Goal: Task Accomplishment & Management: Use online tool/utility

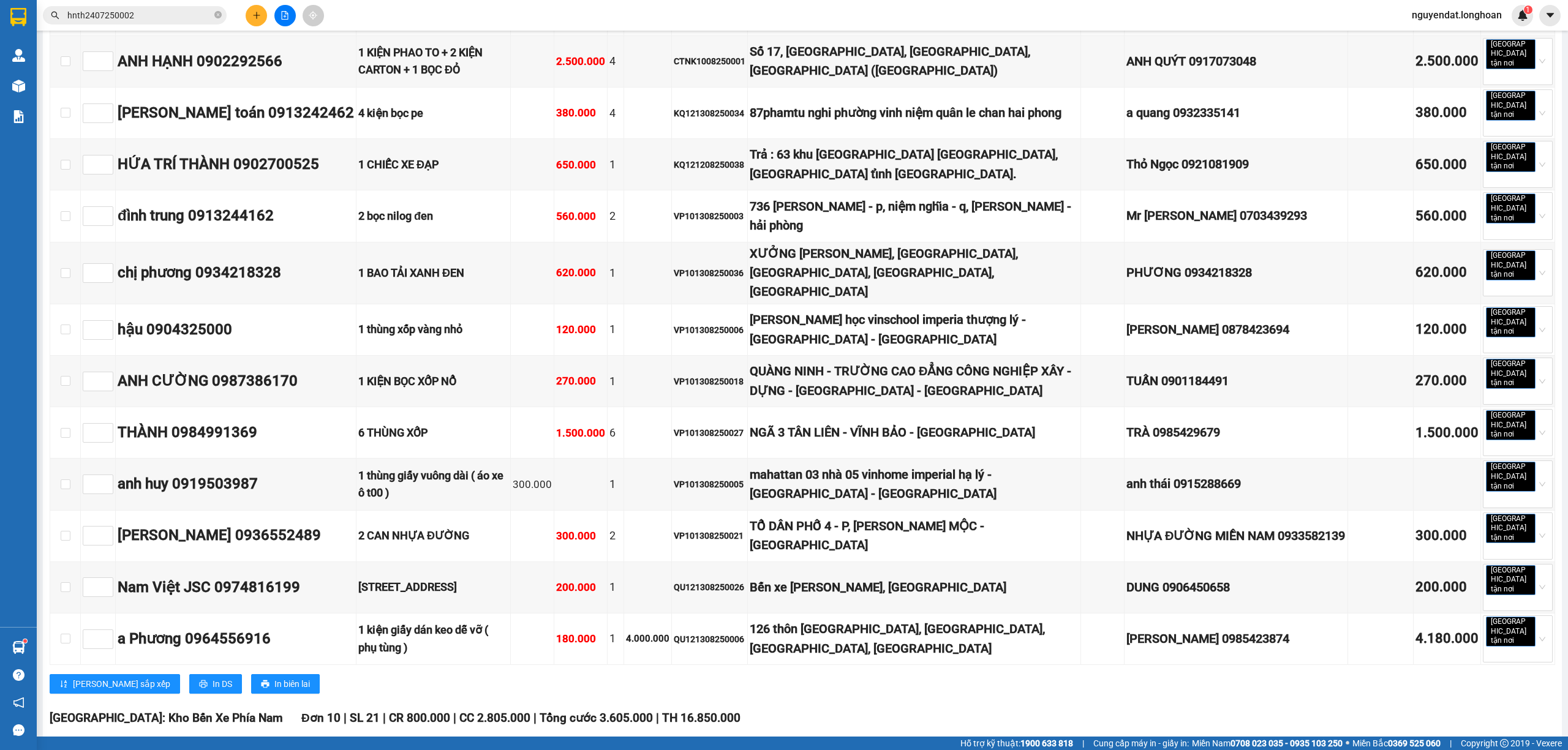
scroll to position [4653, 0]
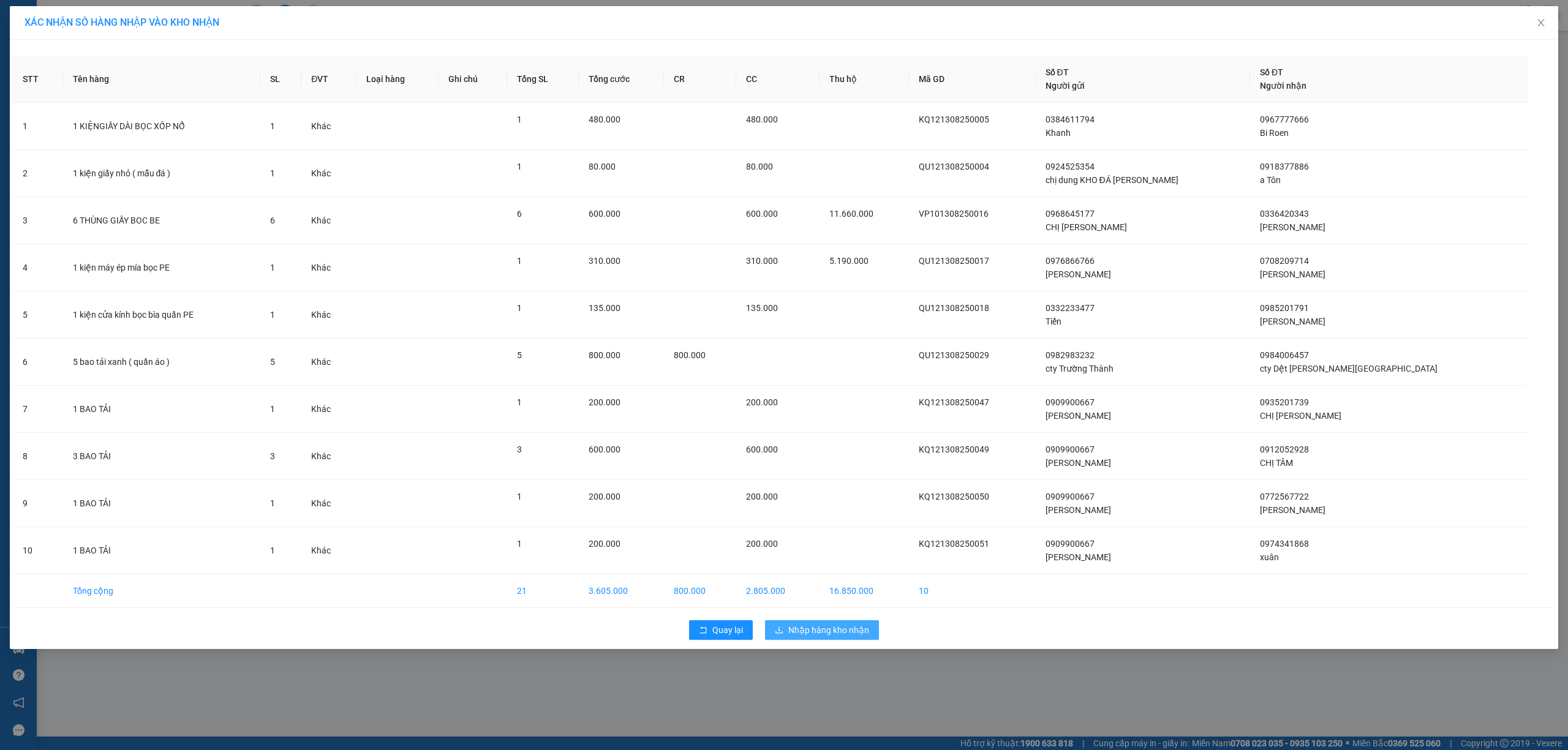
click at [856, 636] on span "Nhập hàng kho nhận" at bounding box center [829, 630] width 81 height 13
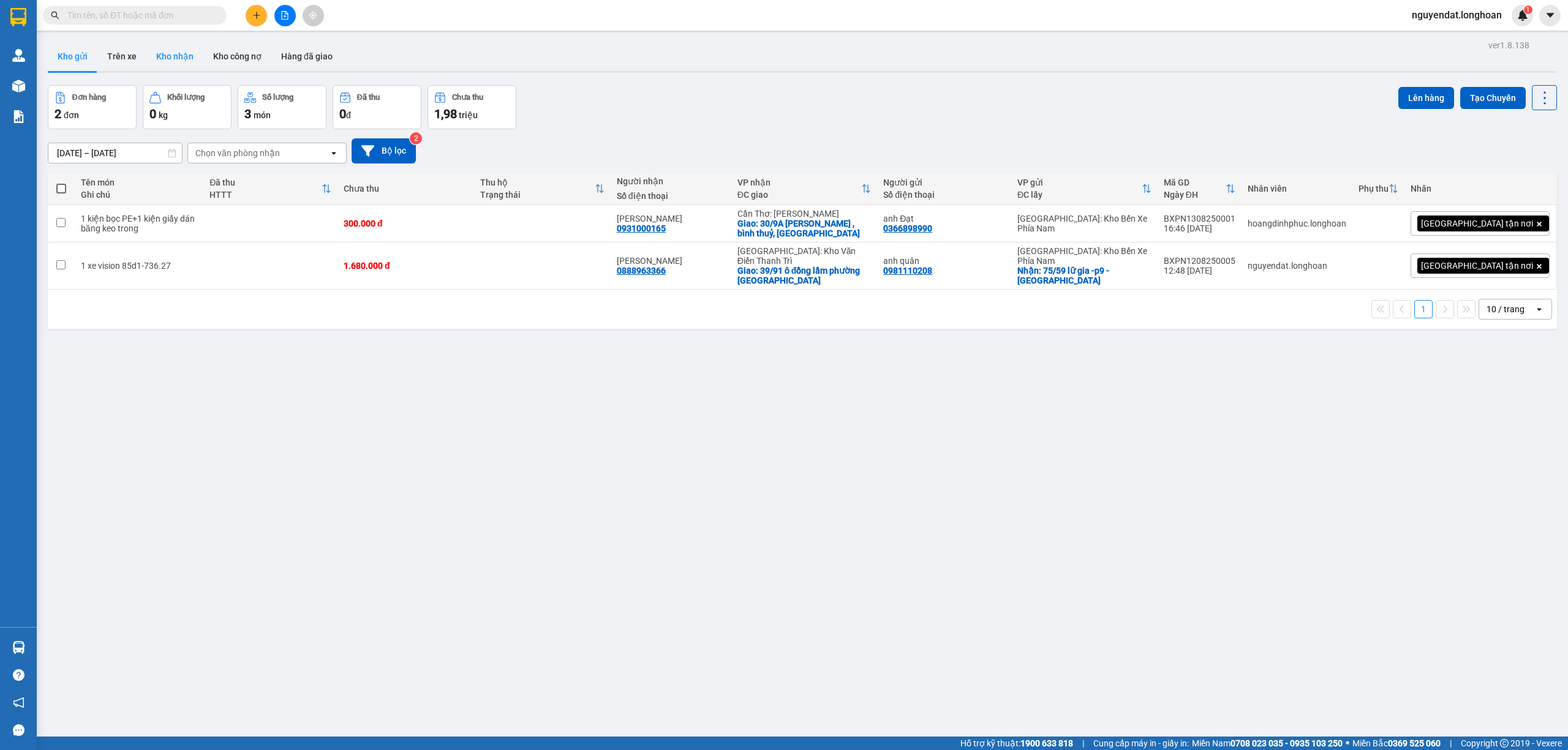
click at [180, 52] on button "Kho nhận" at bounding box center [175, 56] width 57 height 29
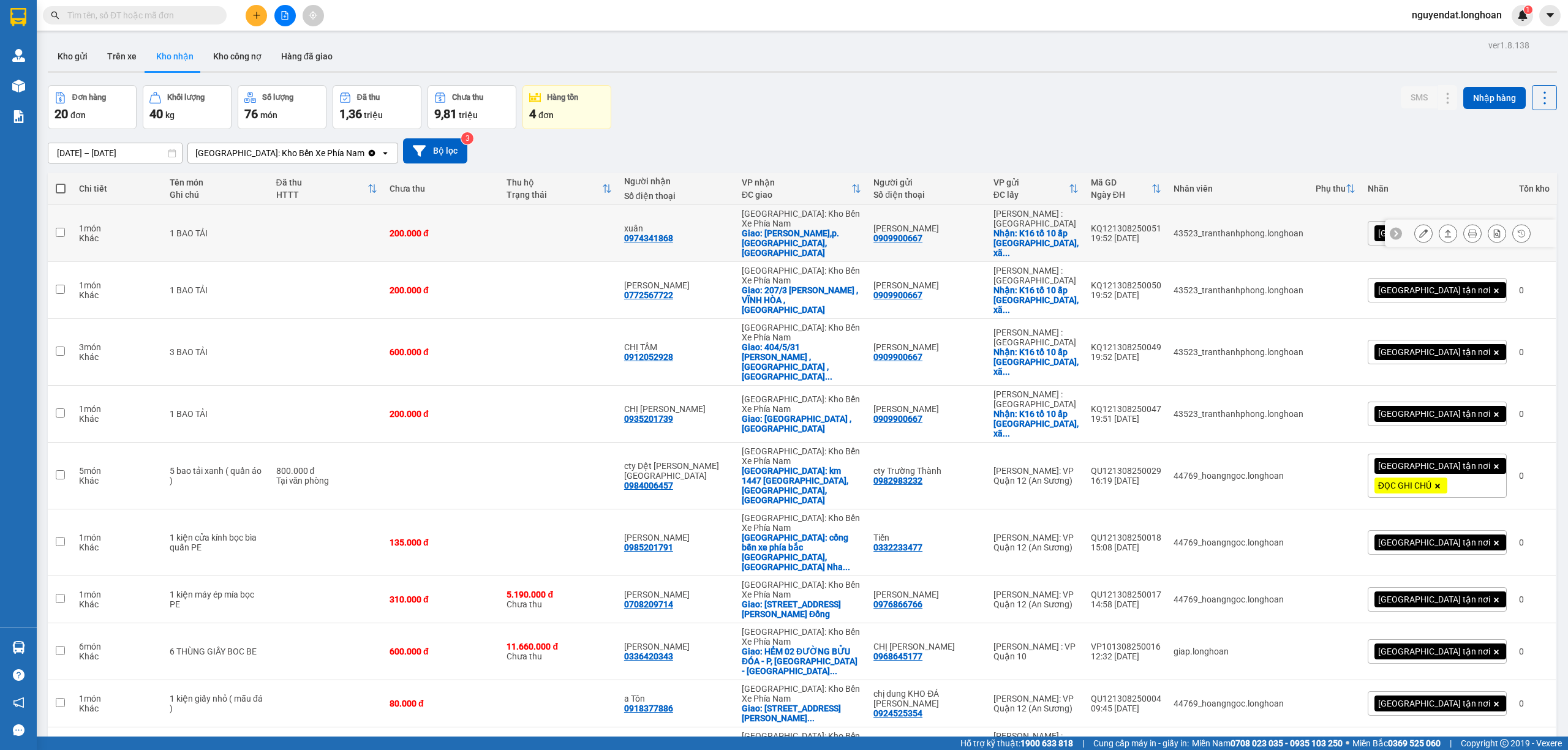
scroll to position [56, 0]
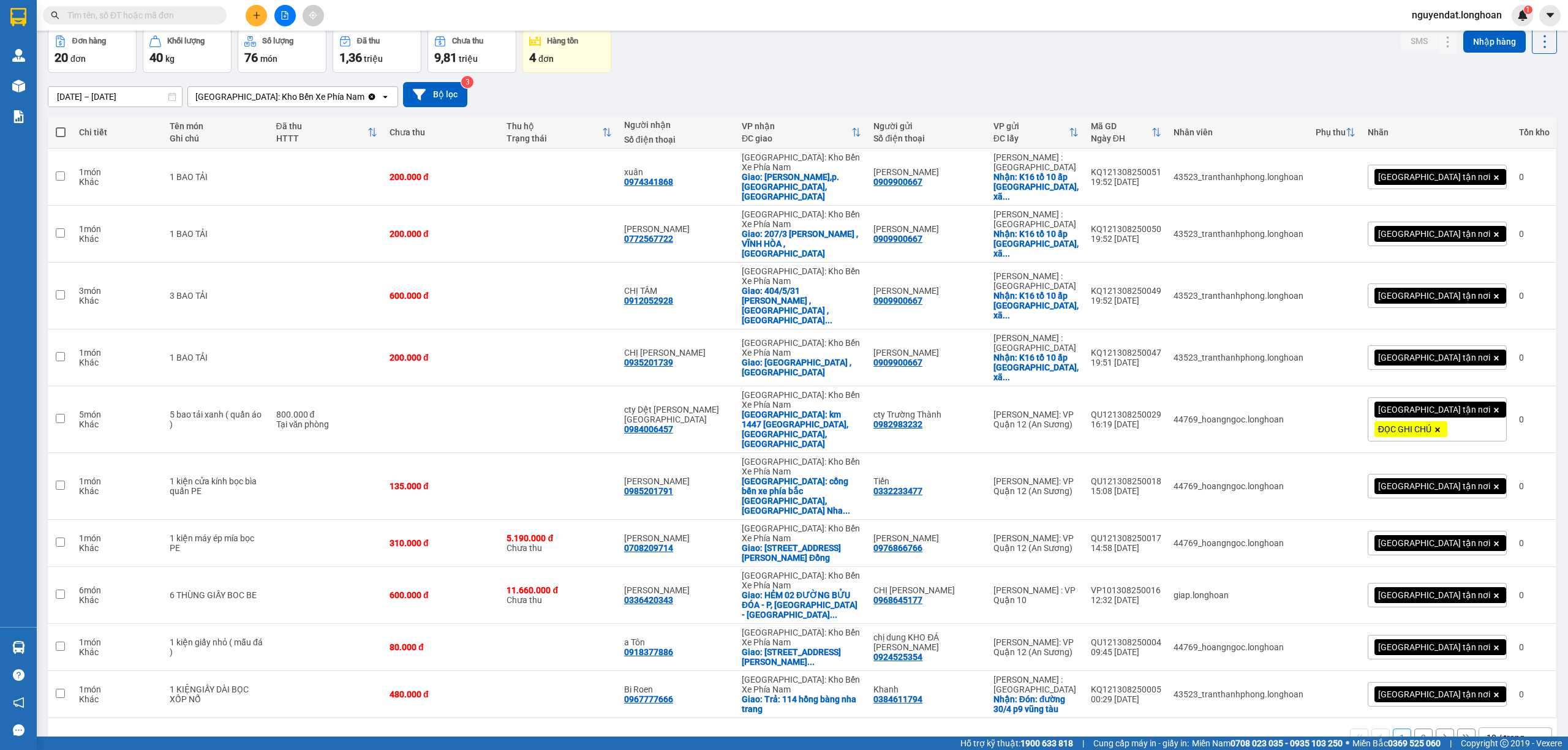
click at [1520, 728] on div "10 / trang" at bounding box center [1507, 738] width 56 height 19
click at [1514, 631] on span "100 / trang" at bounding box center [1498, 630] width 44 height 12
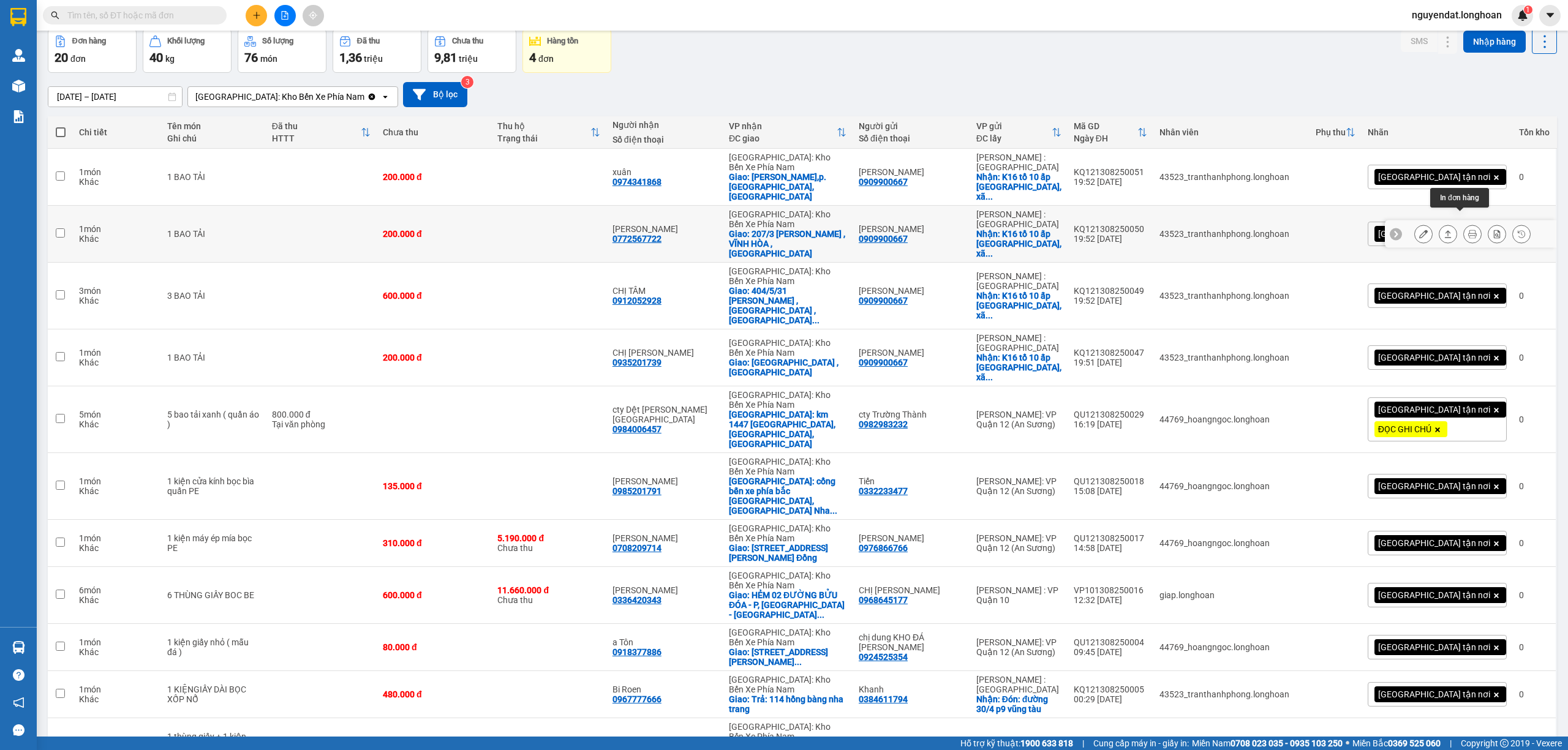
click at [1468, 230] on icon at bounding box center [1473, 234] width 9 height 9
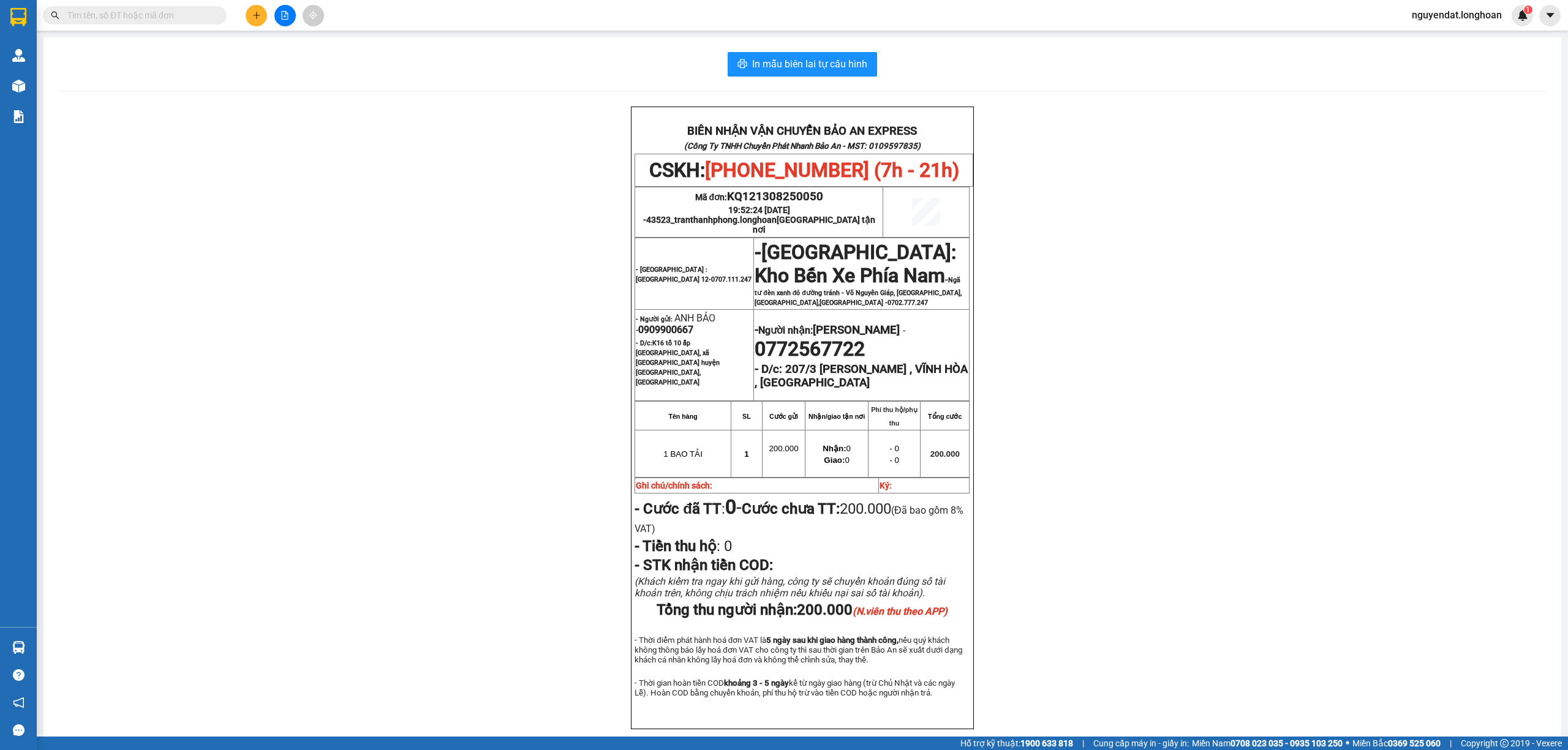
drag, startPoint x: 1070, startPoint y: 329, endPoint x: 1006, endPoint y: 309, distance: 67.1
click at [1070, 326] on div "BIÊN NHẬN VẬN CHUYỂN BẢO AN EXPRESS (Công Ty TNHH Chuyển Phát Nhanh Bảo An - MS…" at bounding box center [802, 433] width 1489 height 653
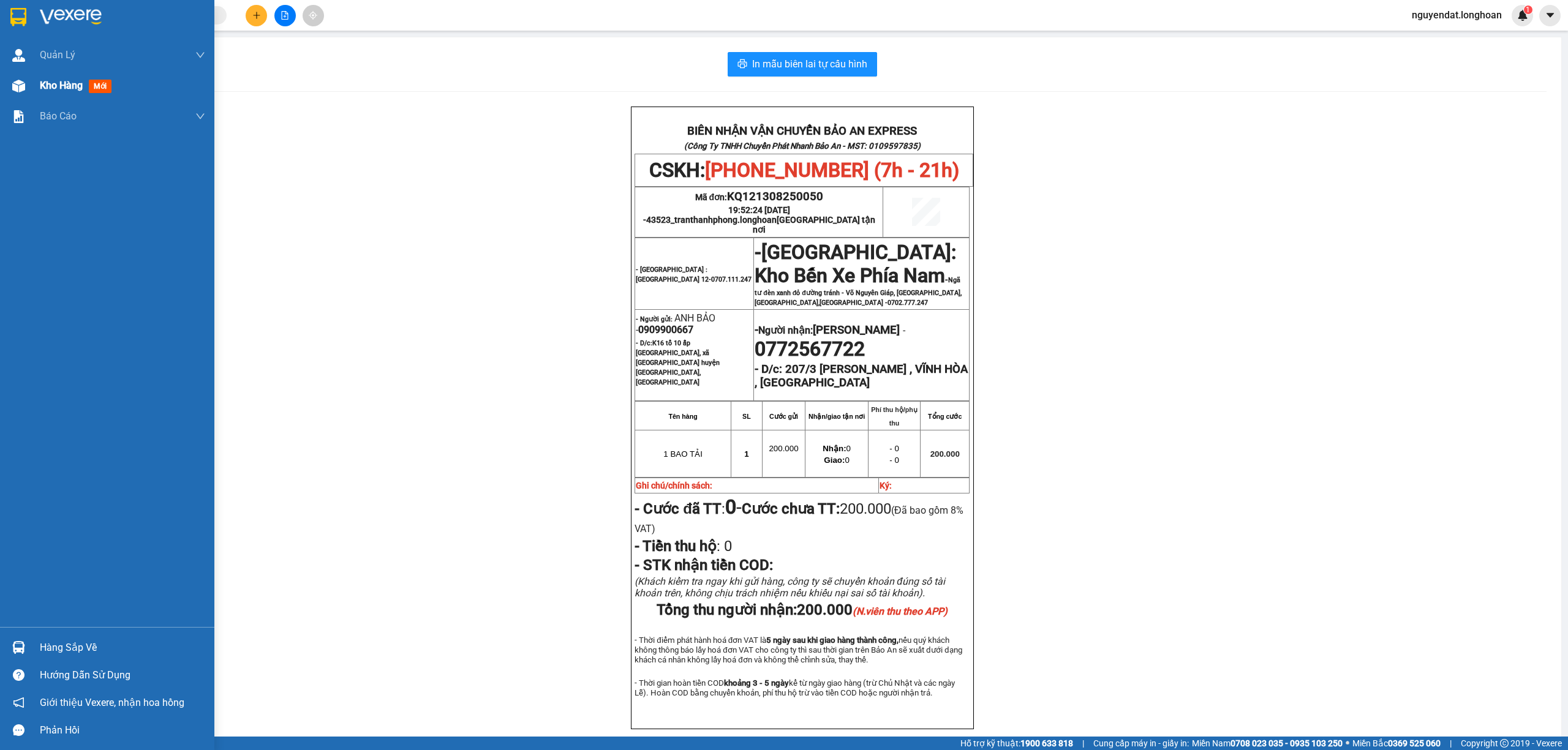
click at [12, 88] on img at bounding box center [19, 85] width 13 height 13
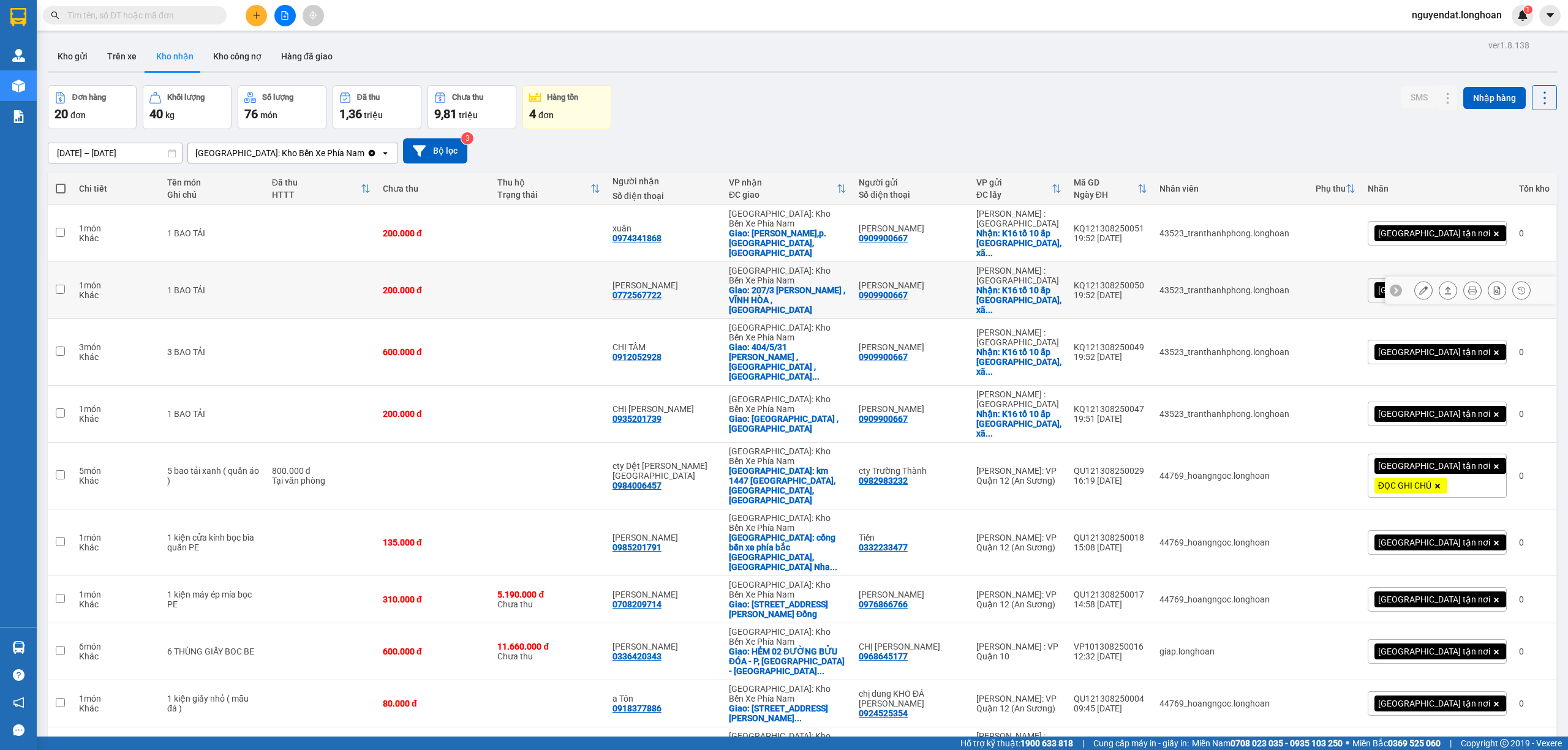
click at [1468, 286] on icon at bounding box center [1473, 291] width 9 height 9
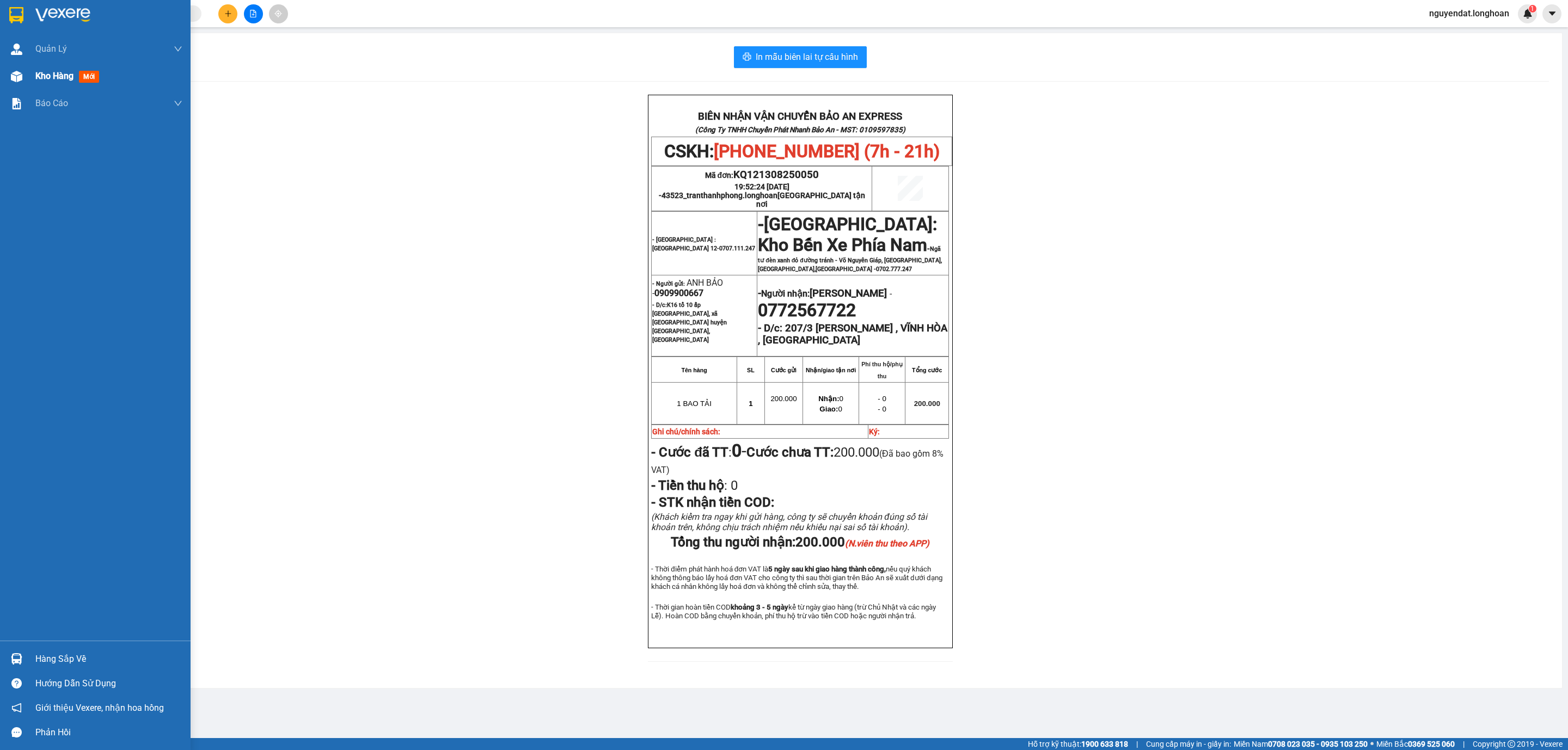
click at [42, 85] on div "Kho hàng mới" at bounding box center [109, 76] width 147 height 27
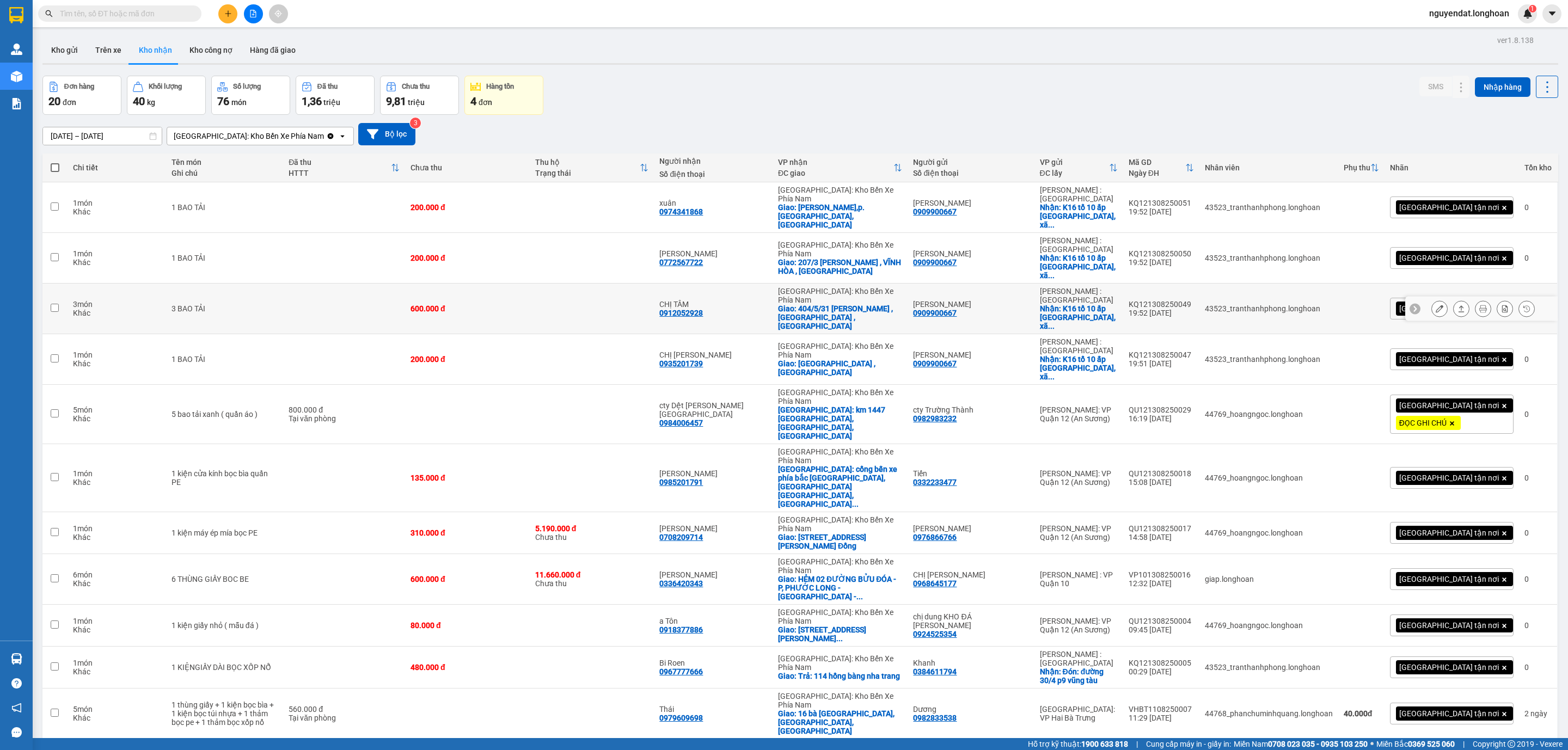
click at [1393, 305] on icon at bounding box center [1483, 308] width 8 height 8
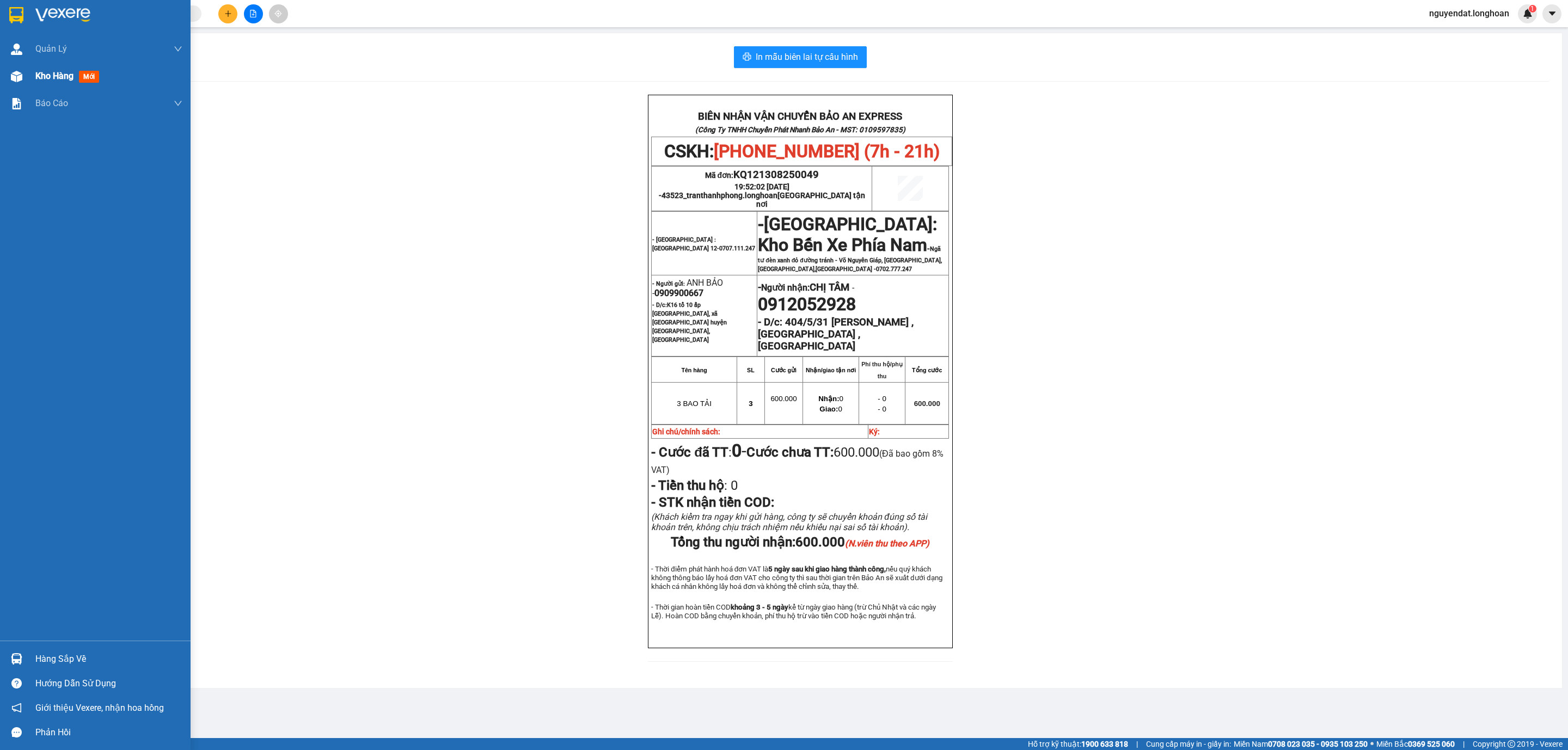
click at [23, 72] on div at bounding box center [16, 76] width 19 height 19
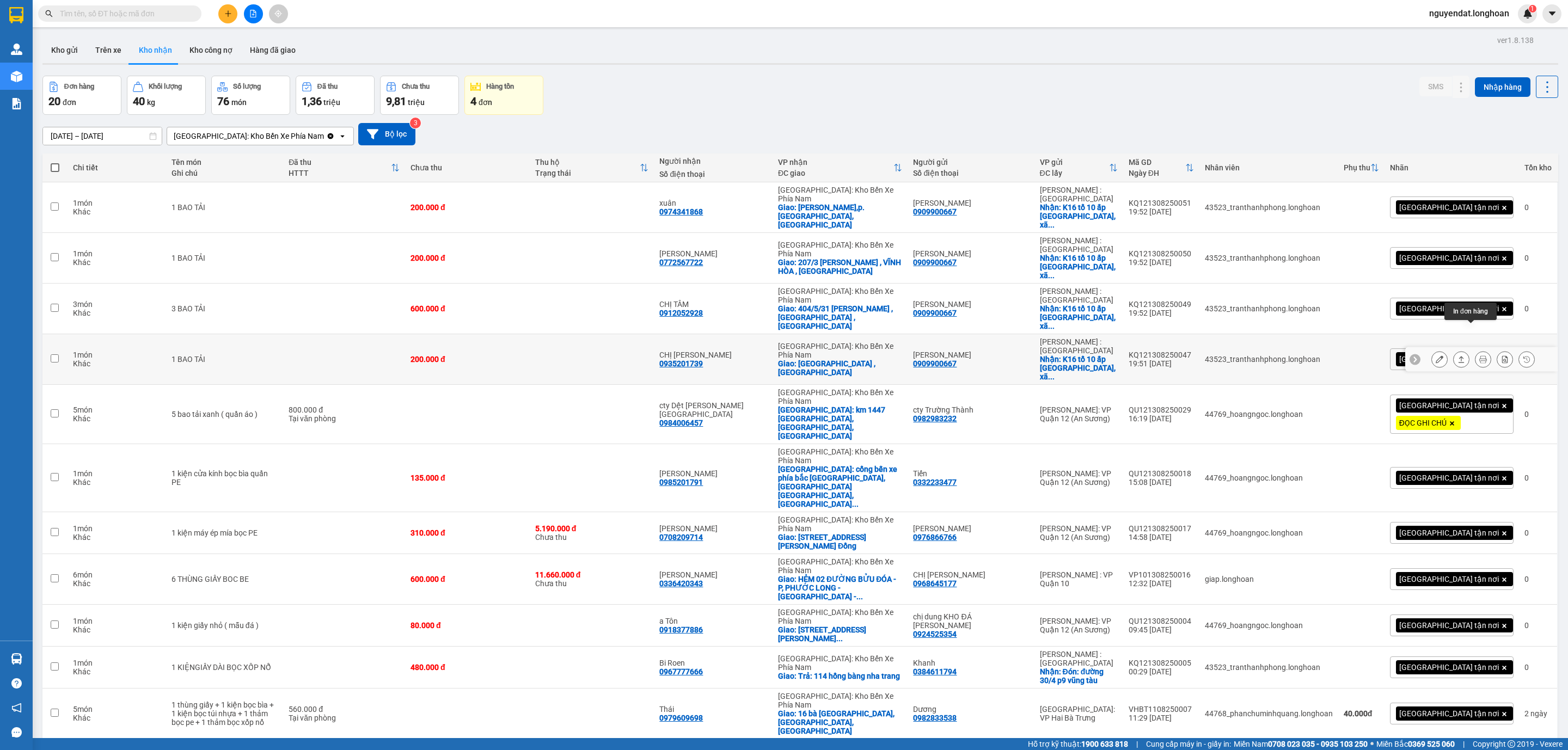
click at [1393, 350] on button at bounding box center [1483, 359] width 15 height 19
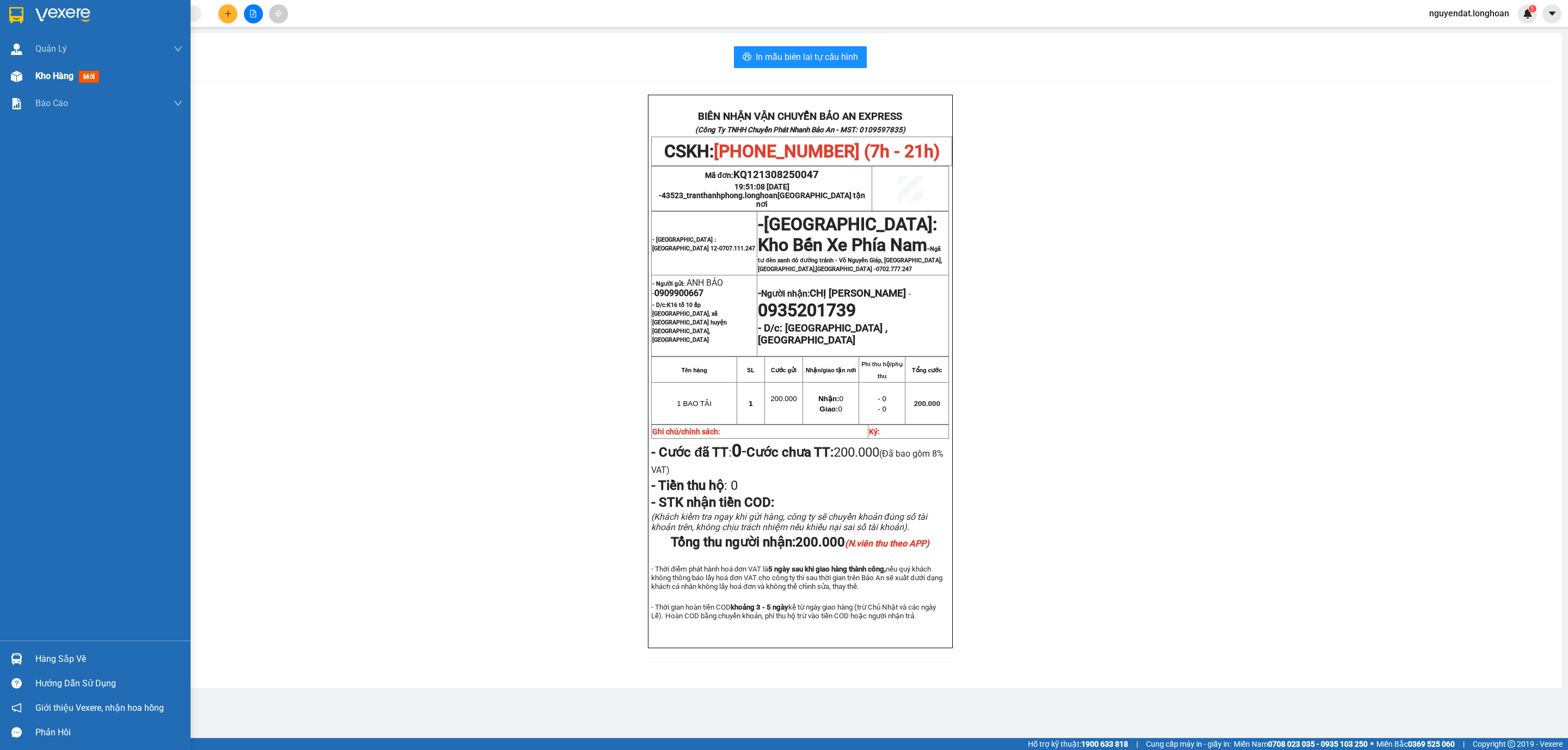
click at [24, 78] on div at bounding box center [16, 76] width 19 height 19
